Goal: Task Accomplishment & Management: Complete application form

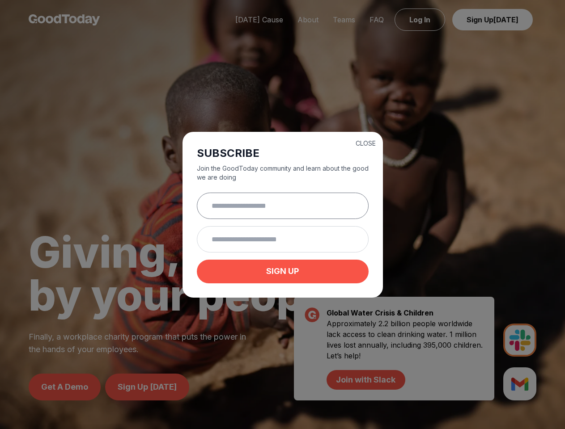
click at [282, 215] on input "text" at bounding box center [283, 206] width 172 height 26
click at [365, 142] on button "CLOSE" at bounding box center [365, 143] width 20 height 9
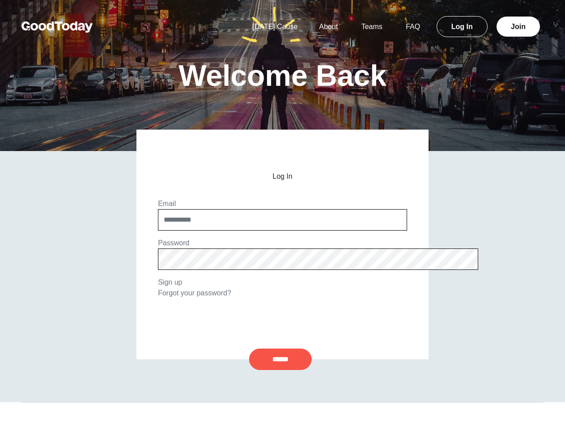
click at [280, 360] on input "******" at bounding box center [280, 359] width 63 height 21
